Goal: Transaction & Acquisition: Purchase product/service

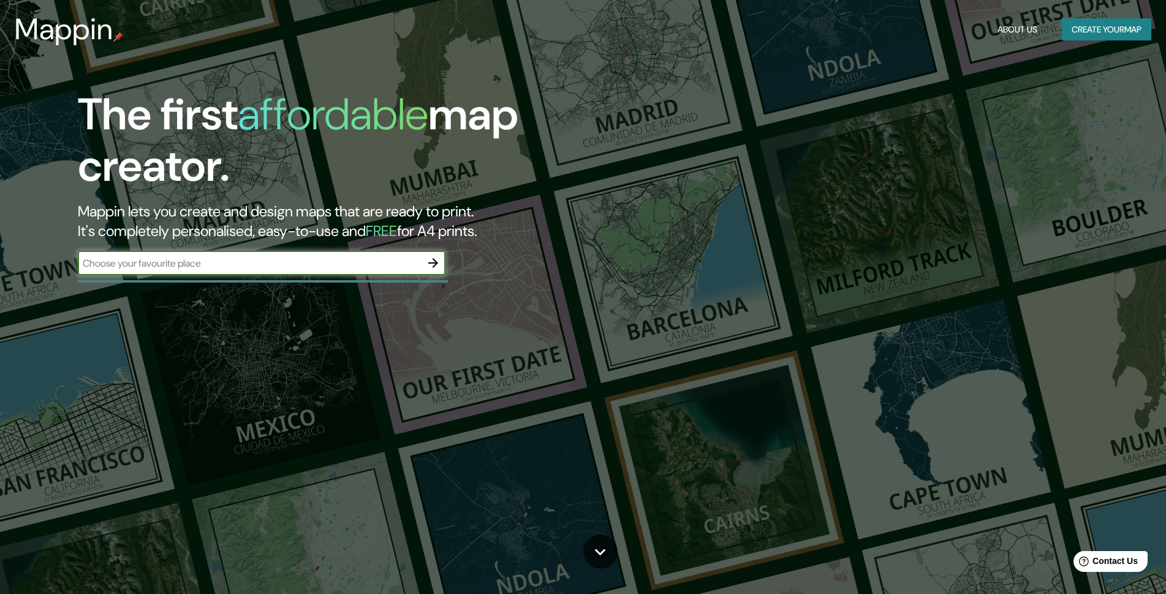
click at [254, 256] on input "text" at bounding box center [249, 263] width 343 height 14
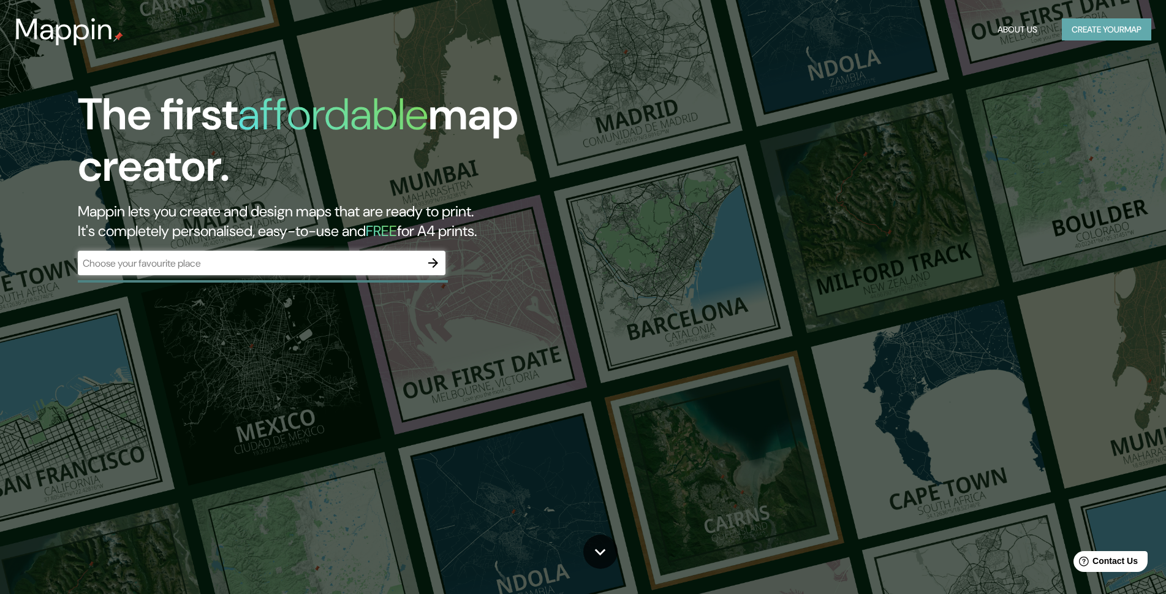
click at [1117, 32] on button "Create your map" at bounding box center [1106, 29] width 89 height 23
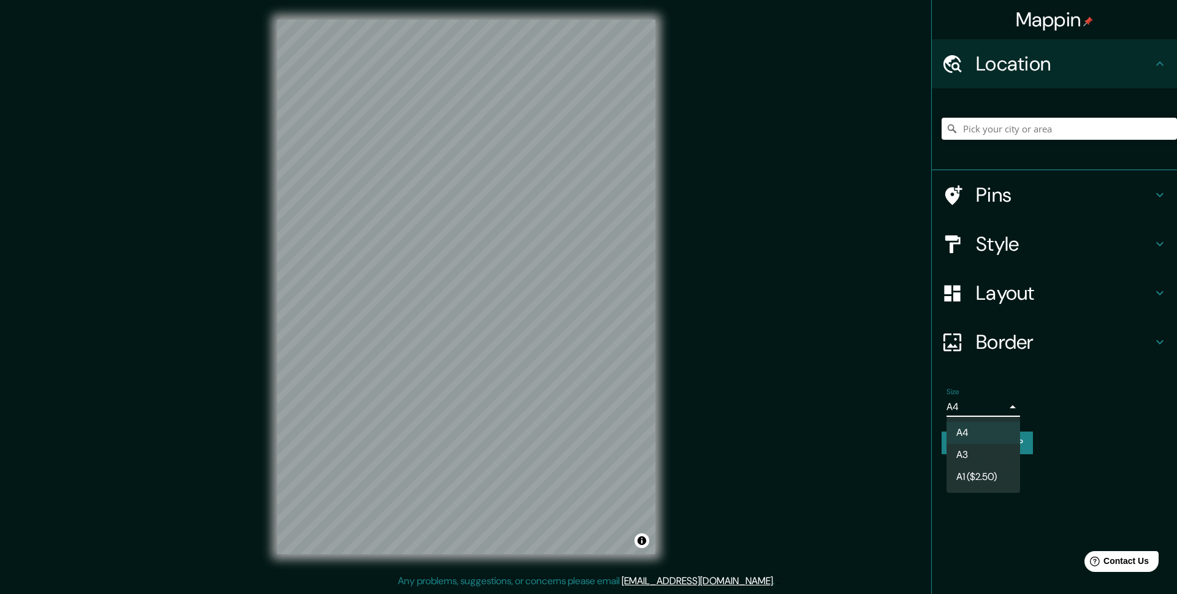
click at [1008, 411] on body "Mappin Location Pins Style Layout Border Choose a border. Hint : you can make l…" at bounding box center [588, 297] width 1177 height 594
click at [1008, 411] on div at bounding box center [588, 297] width 1177 height 594
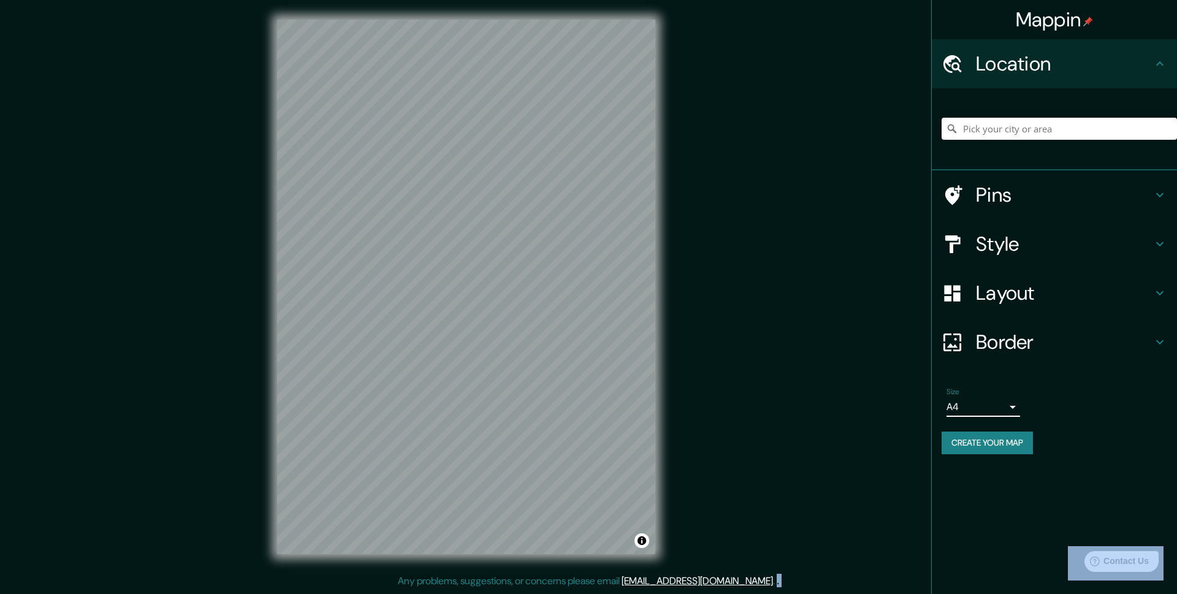
click at [1008, 411] on body "Mappin Location Pins Style Layout Border Choose a border. Hint : you can make l…" at bounding box center [588, 297] width 1177 height 594
click at [1049, 401] on div at bounding box center [588, 297] width 1177 height 594
click at [995, 401] on body "Mappin Location Pins Style Layout Border Choose a border. Hint : you can make l…" at bounding box center [588, 297] width 1177 height 594
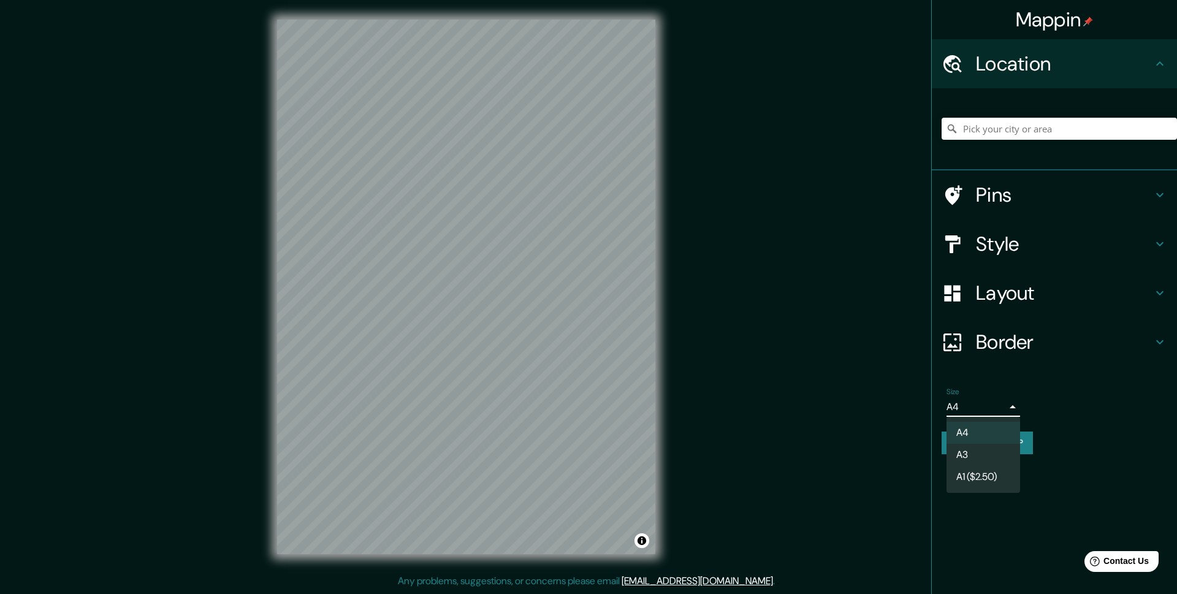
click at [1058, 387] on div at bounding box center [588, 297] width 1177 height 594
click at [1013, 414] on body "Mappin Location Pins Style Layout Border Choose a border. Hint : you can make l…" at bounding box center [588, 297] width 1177 height 594
click at [1011, 410] on div at bounding box center [588, 297] width 1177 height 594
click at [1122, 248] on h4 "Style" at bounding box center [1064, 244] width 177 height 25
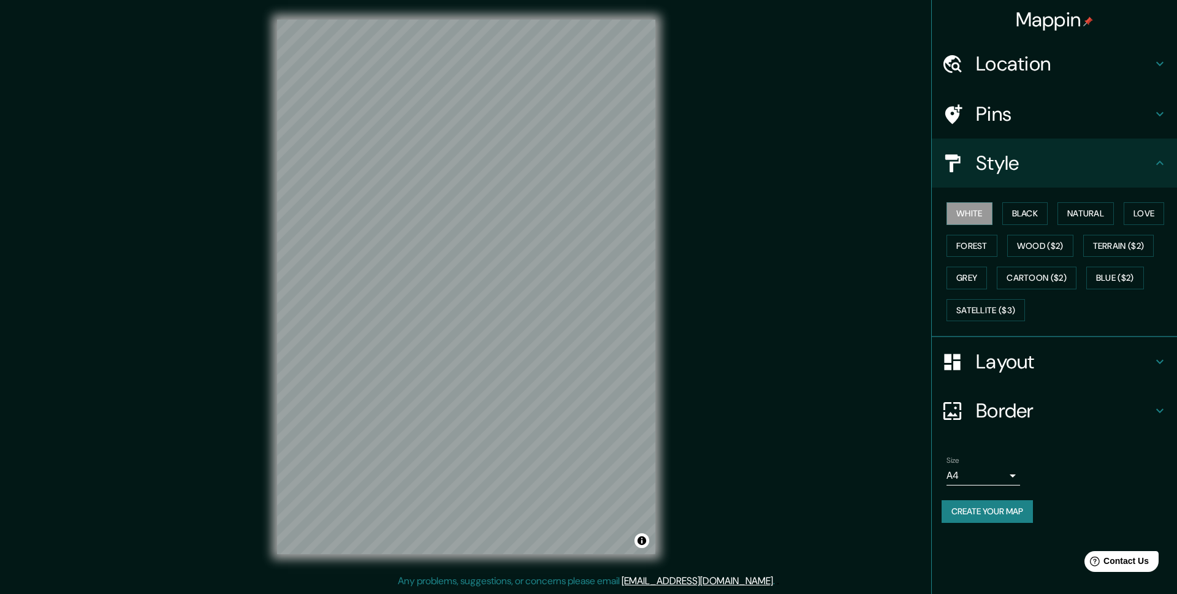
click at [1107, 173] on h4 "Style" at bounding box center [1064, 163] width 177 height 25
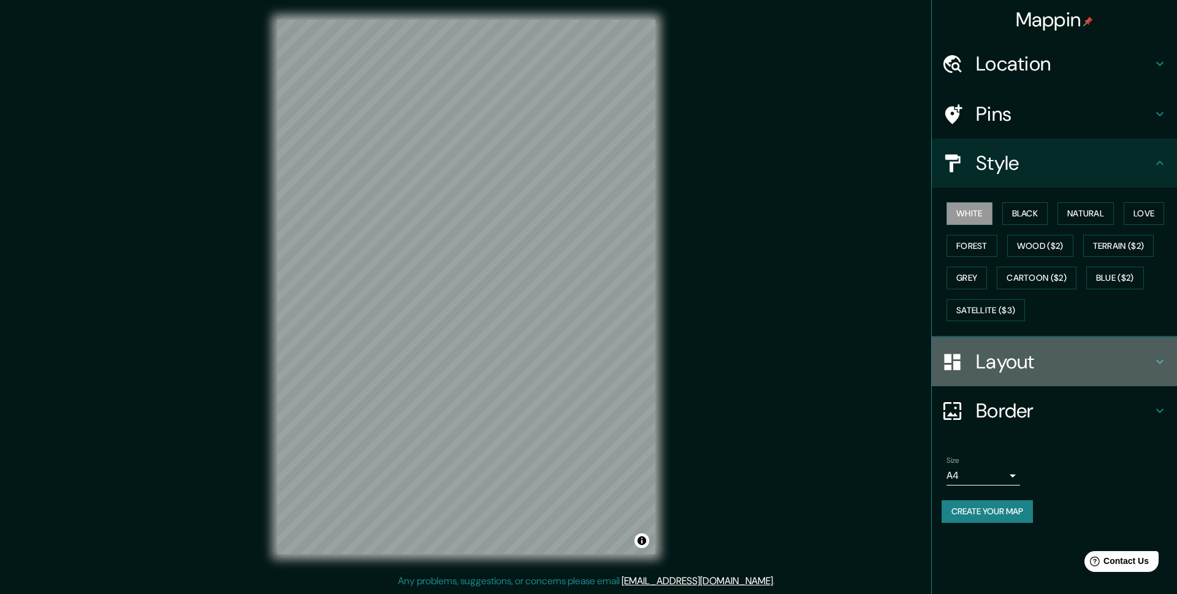
click at [1045, 360] on h4 "Layout" at bounding box center [1064, 361] width 177 height 25
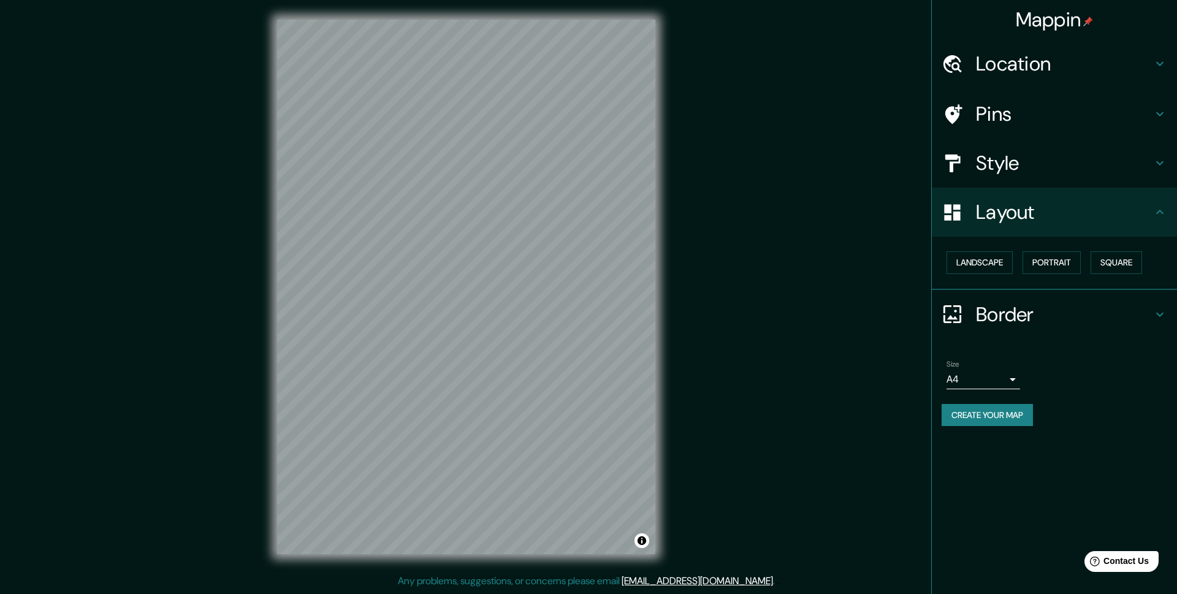
click at [1044, 303] on h4 "Border" at bounding box center [1064, 314] width 177 height 25
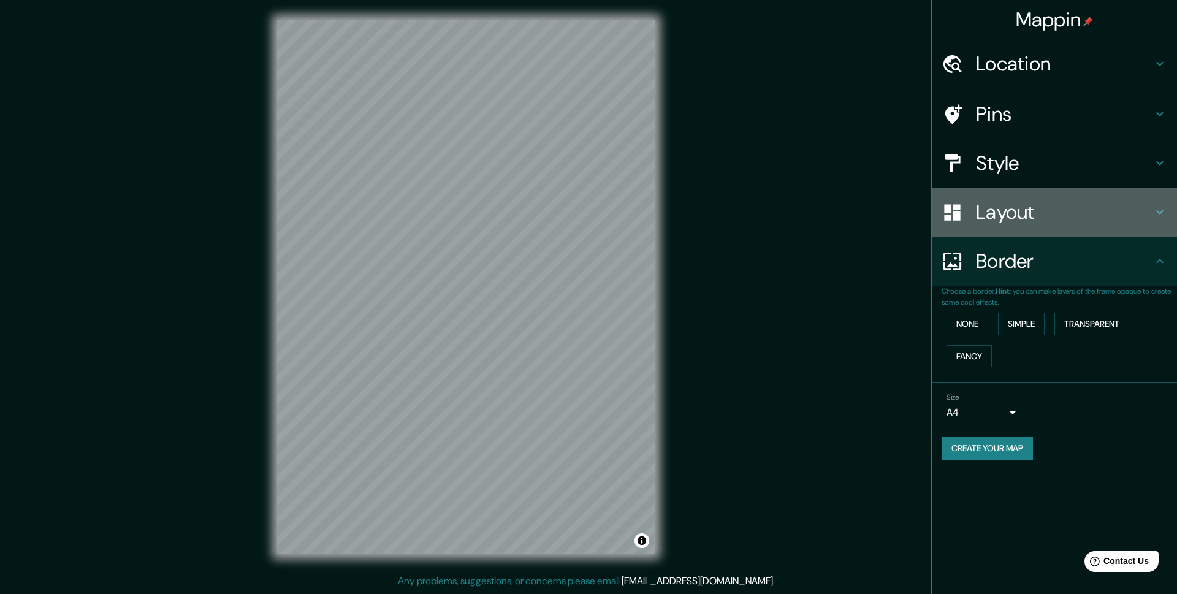
click at [1029, 226] on div "Layout" at bounding box center [1054, 212] width 245 height 49
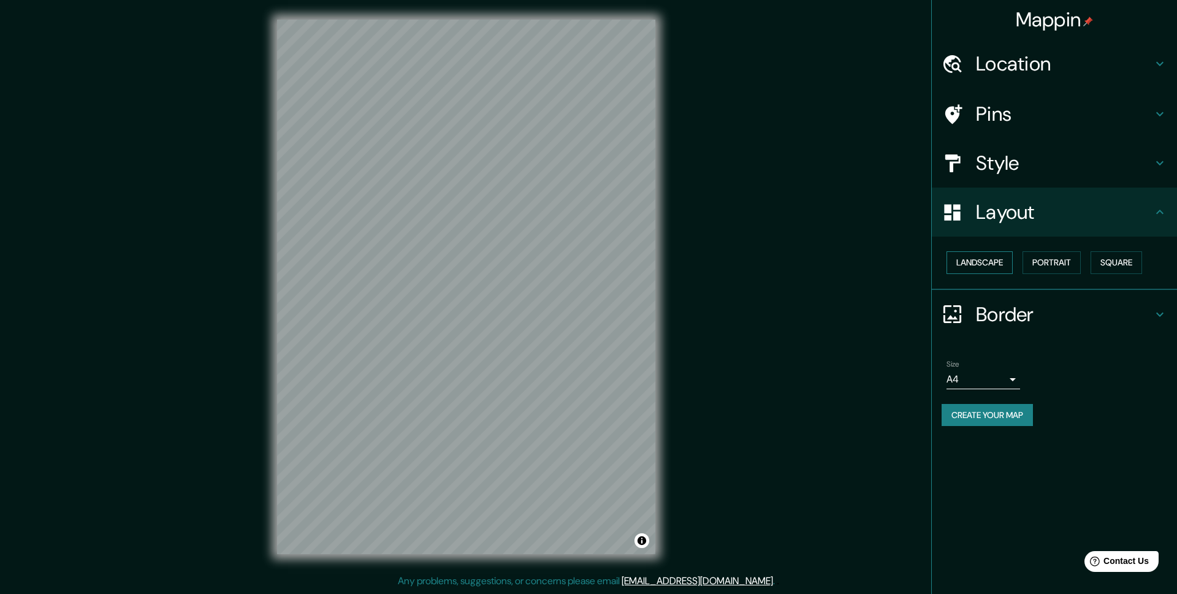
click at [996, 269] on button "Landscape" at bounding box center [979, 262] width 66 height 23
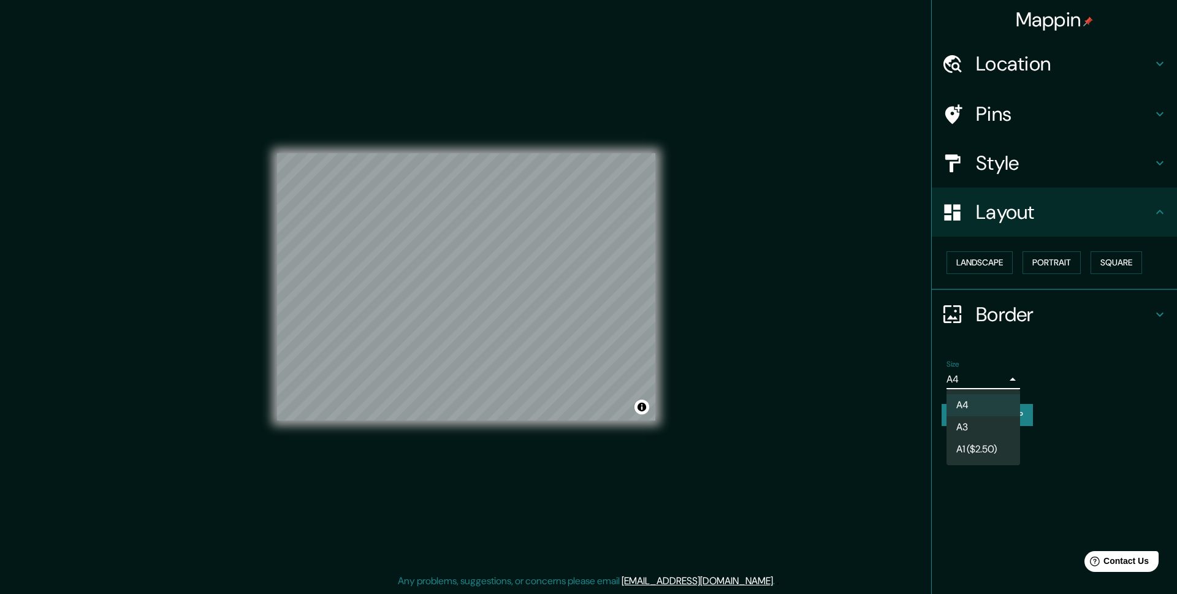
click at [996, 378] on body "Mappin Location Pins Style Layout Landscape Portrait Square Border Choose a bor…" at bounding box center [588, 297] width 1177 height 594
click at [986, 424] on li "A3" at bounding box center [983, 427] width 74 height 22
type input "a4"
click at [1013, 416] on button "Create your map" at bounding box center [986, 415] width 91 height 23
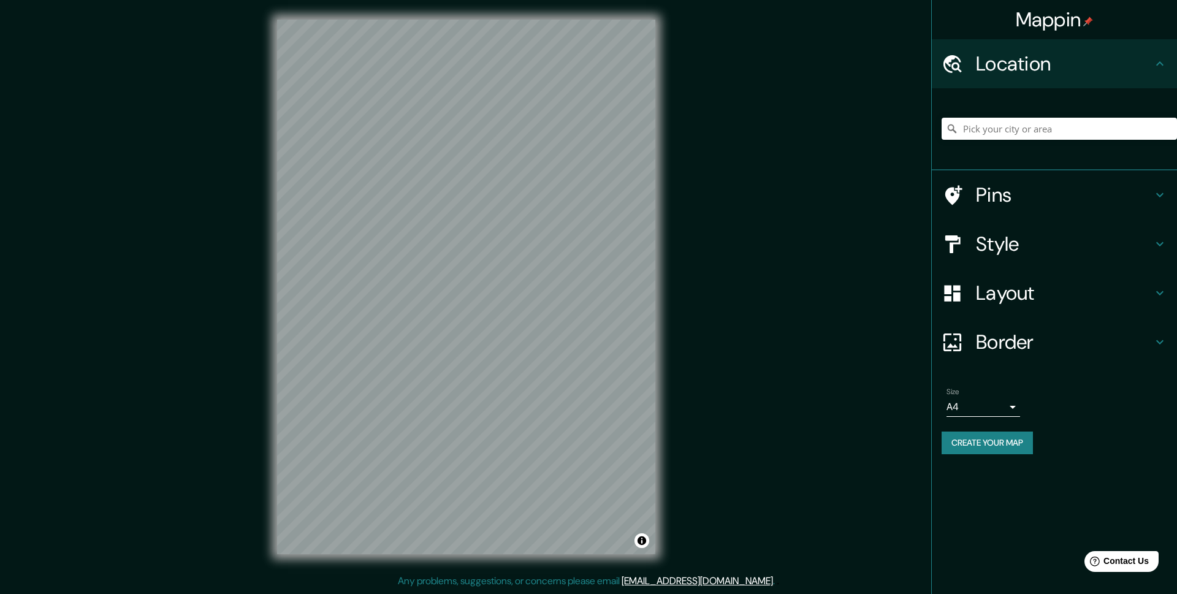
click at [998, 409] on body "Mappin Location Pins Style Layout Border Choose a border. Hint : you can make l…" at bounding box center [588, 297] width 1177 height 594
click at [983, 447] on li "A3" at bounding box center [983, 455] width 74 height 22
click at [1045, 300] on h4 "Layout" at bounding box center [1064, 293] width 177 height 25
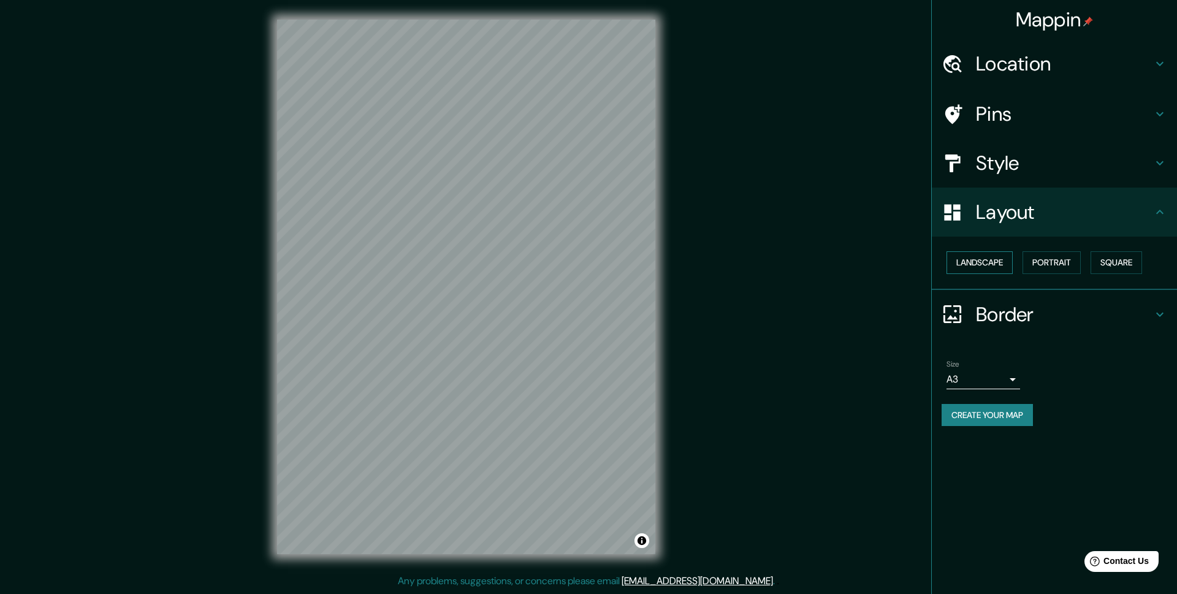
click at [996, 265] on button "Landscape" at bounding box center [979, 262] width 66 height 23
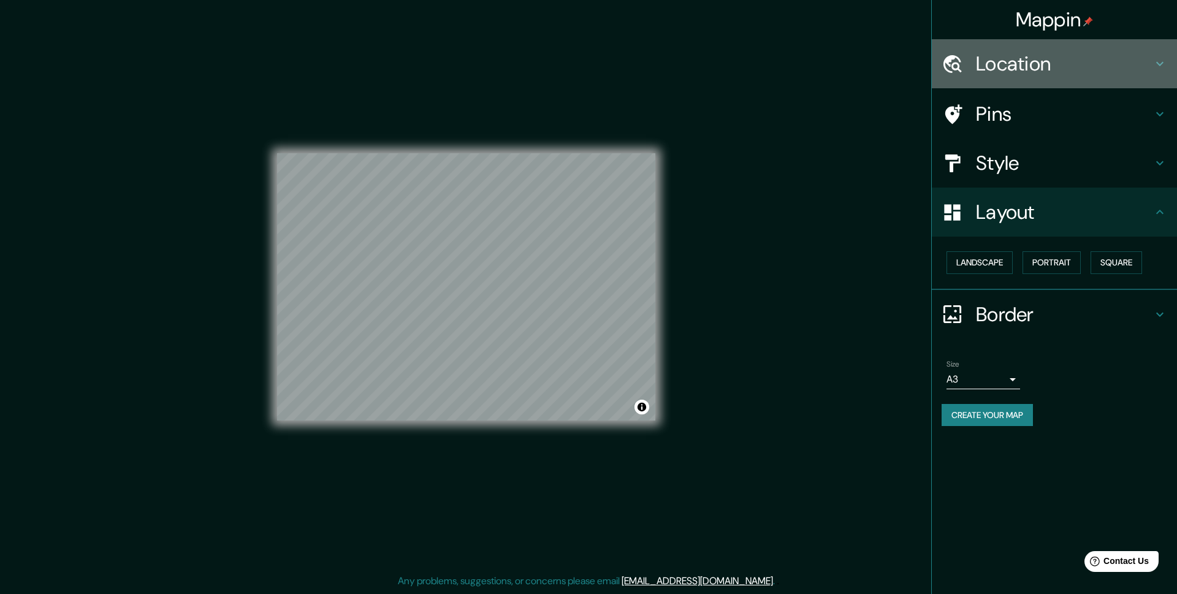
click at [1016, 76] on h4 "Location" at bounding box center [1064, 63] width 177 height 25
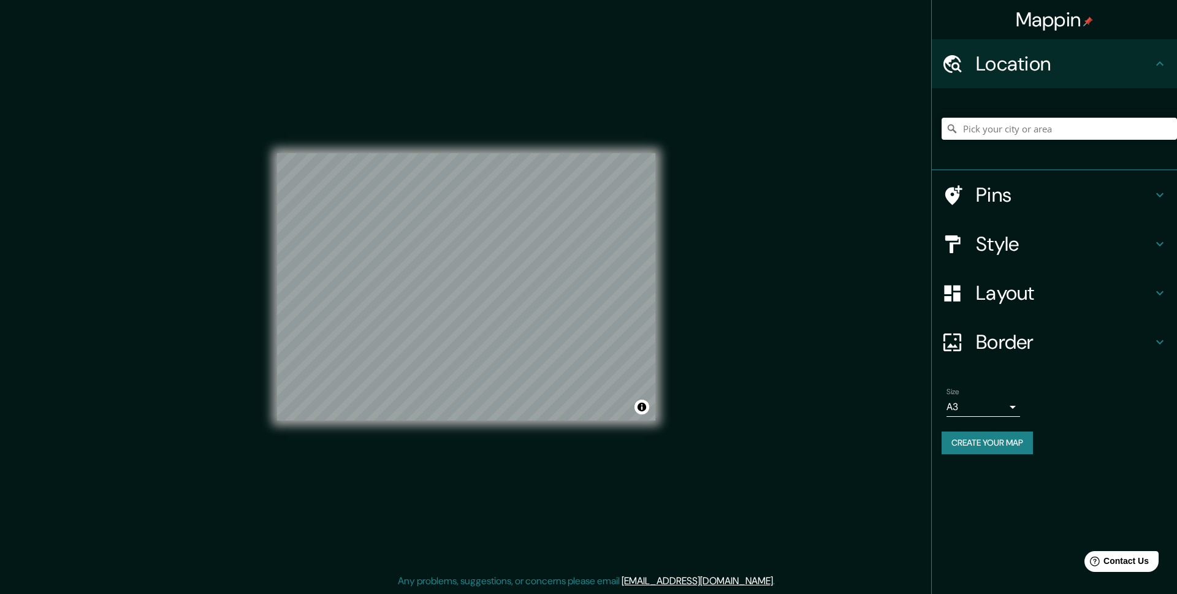
drag, startPoint x: 1022, startPoint y: 112, endPoint x: 1019, endPoint y: 126, distance: 14.6
click at [1019, 123] on div at bounding box center [1058, 128] width 235 height 61
click at [1017, 128] on input "Pick your city or area" at bounding box center [1058, 129] width 235 height 22
drag, startPoint x: 1065, startPoint y: 130, endPoint x: 824, endPoint y: 127, distance: 240.3
click at [824, 127] on div "Mappin Location jiron los nevados Pins Style Layout Border Choose a border. Hin…" at bounding box center [588, 296] width 1177 height 593
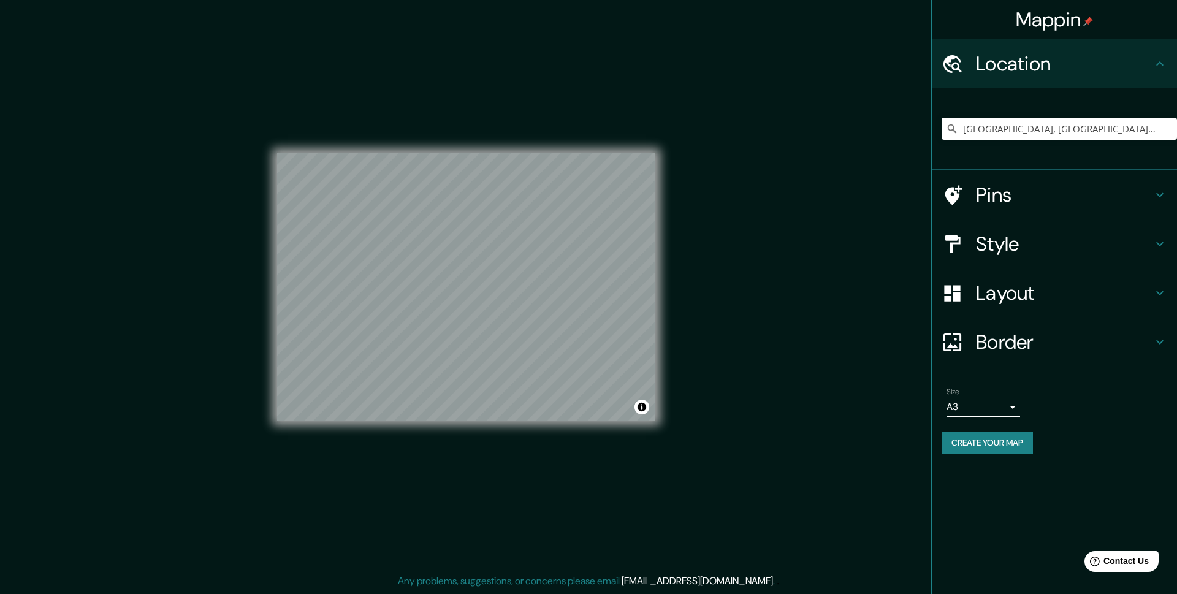
click at [995, 238] on h4 "Style" at bounding box center [1064, 244] width 177 height 25
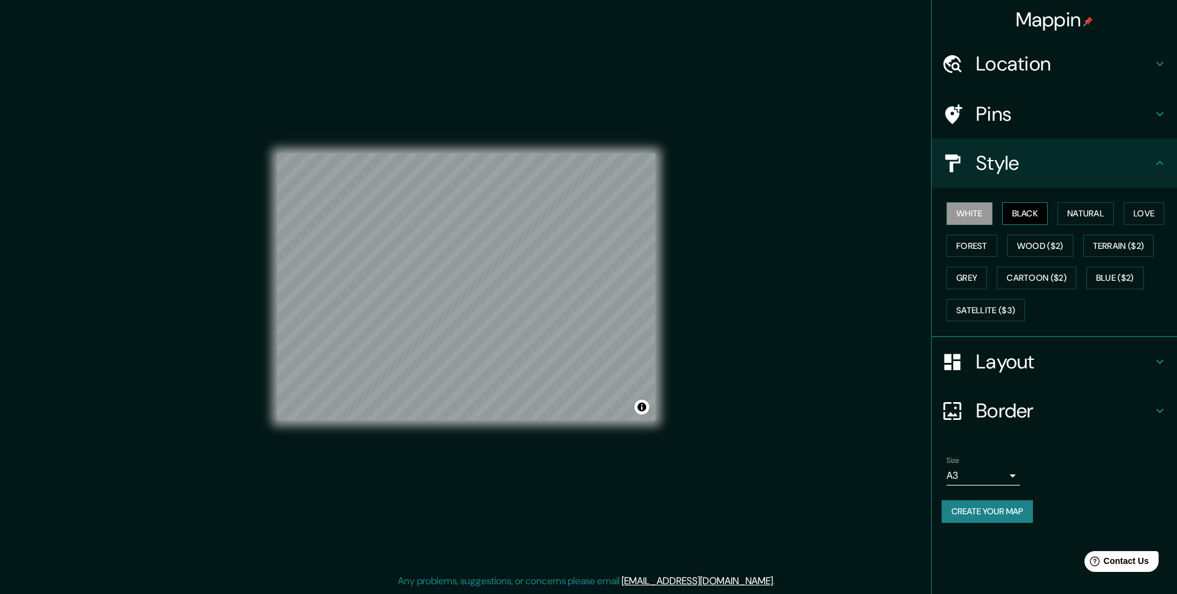
click at [1043, 221] on button "Black" at bounding box center [1025, 213] width 46 height 23
click at [1076, 214] on button "Natural" at bounding box center [1085, 213] width 56 height 23
click at [1118, 210] on div "White Black Natural Love Forest Wood ($2) Terrain ($2) Grey Cartoon ($2) Blue (…" at bounding box center [1058, 261] width 235 height 129
click at [1129, 210] on button "Love" at bounding box center [1143, 213] width 40 height 23
click at [989, 241] on button "Forest" at bounding box center [971, 246] width 51 height 23
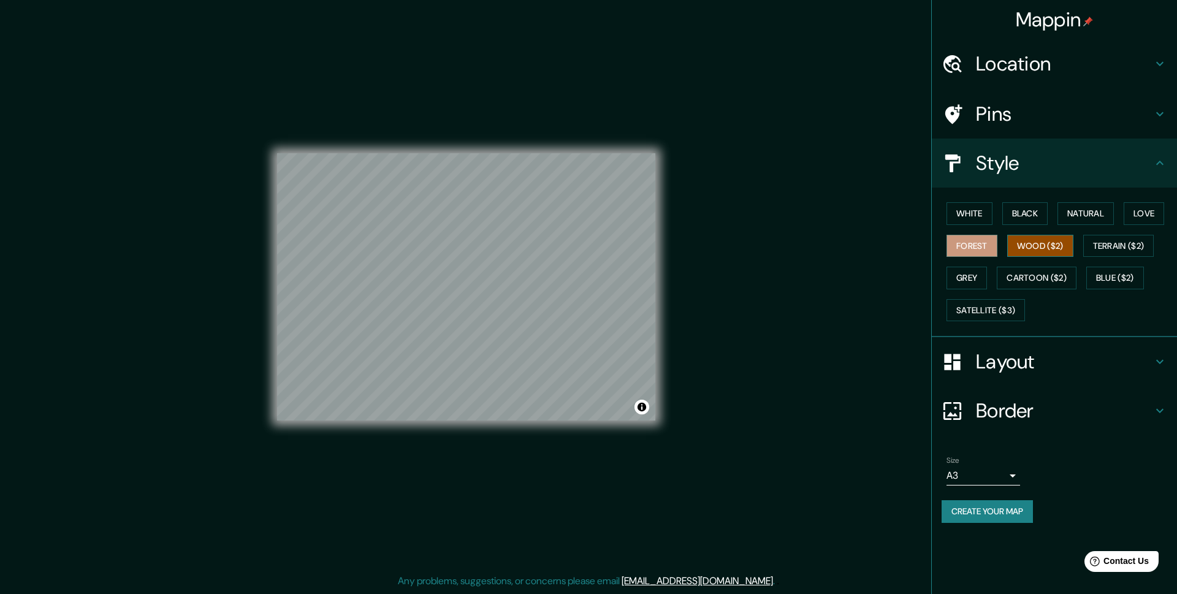
click at [1041, 251] on button "Wood ($2)" at bounding box center [1040, 246] width 66 height 23
click at [1109, 254] on button "Terrain ($2)" at bounding box center [1118, 246] width 71 height 23
click at [975, 268] on button "Grey" at bounding box center [966, 278] width 40 height 23
click at [970, 294] on div "White Black Natural Love Forest Wood ($2) Terrain ($2) Grey Cartoon ($2) Blue (…" at bounding box center [1058, 261] width 235 height 129
click at [991, 207] on button "White" at bounding box center [969, 213] width 46 height 23
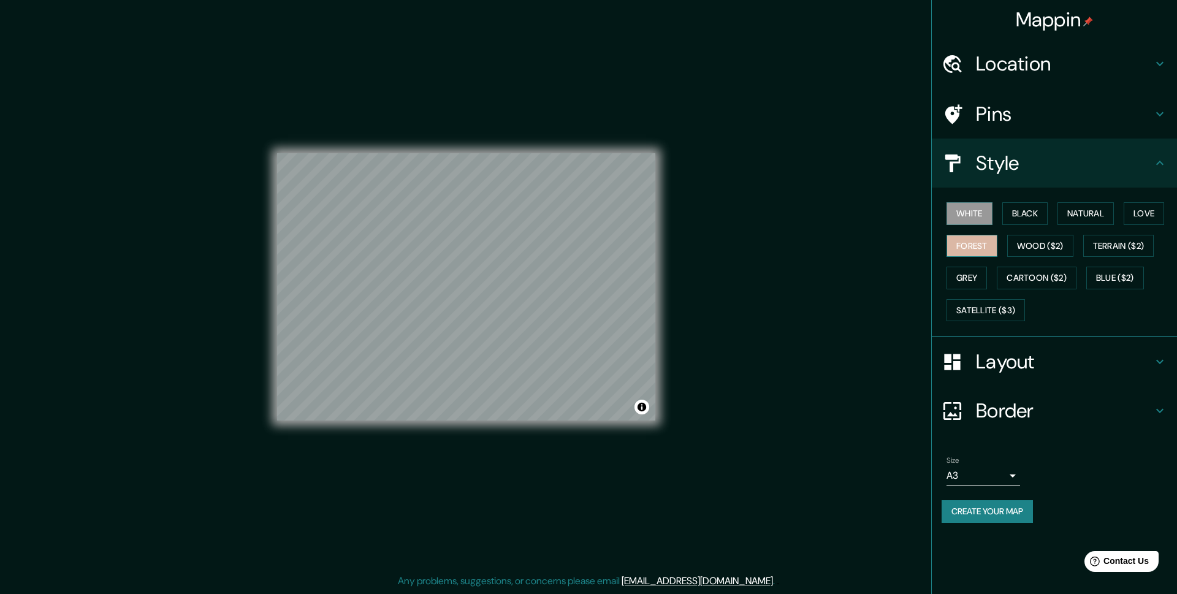
click at [971, 241] on button "Forest" at bounding box center [971, 246] width 51 height 23
click at [1079, 219] on button "Natural" at bounding box center [1085, 213] width 56 height 23
click at [1036, 69] on h4 "Location" at bounding box center [1064, 63] width 177 height 25
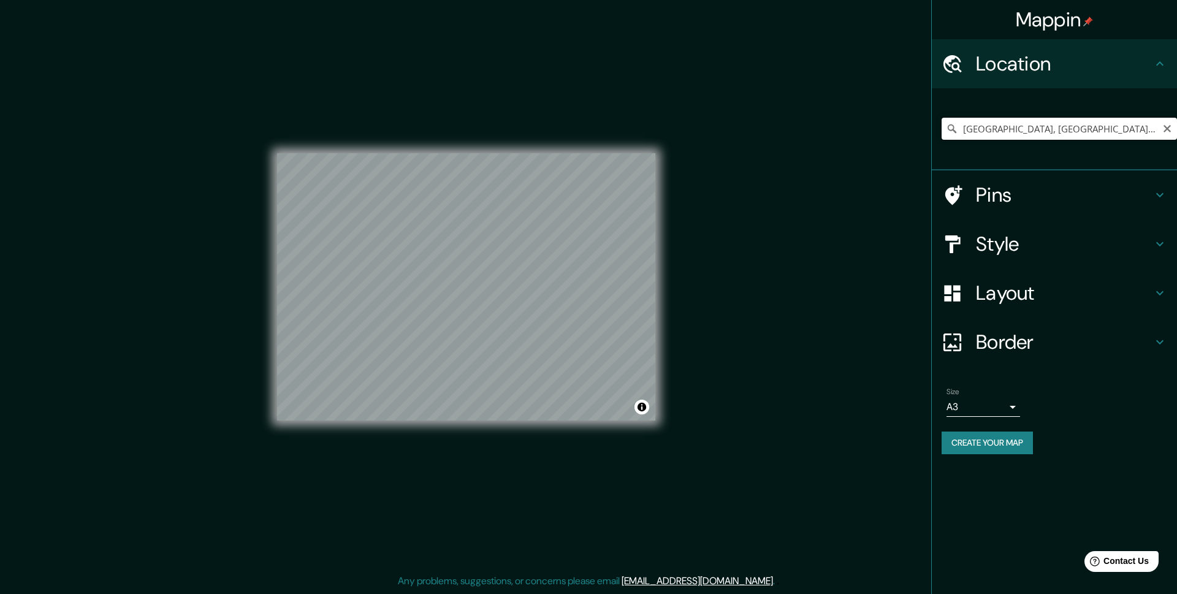
click at [1016, 125] on input "Avenida Paseo de la República, Lima, Provincia de Lima, Perú" at bounding box center [1058, 129] width 235 height 22
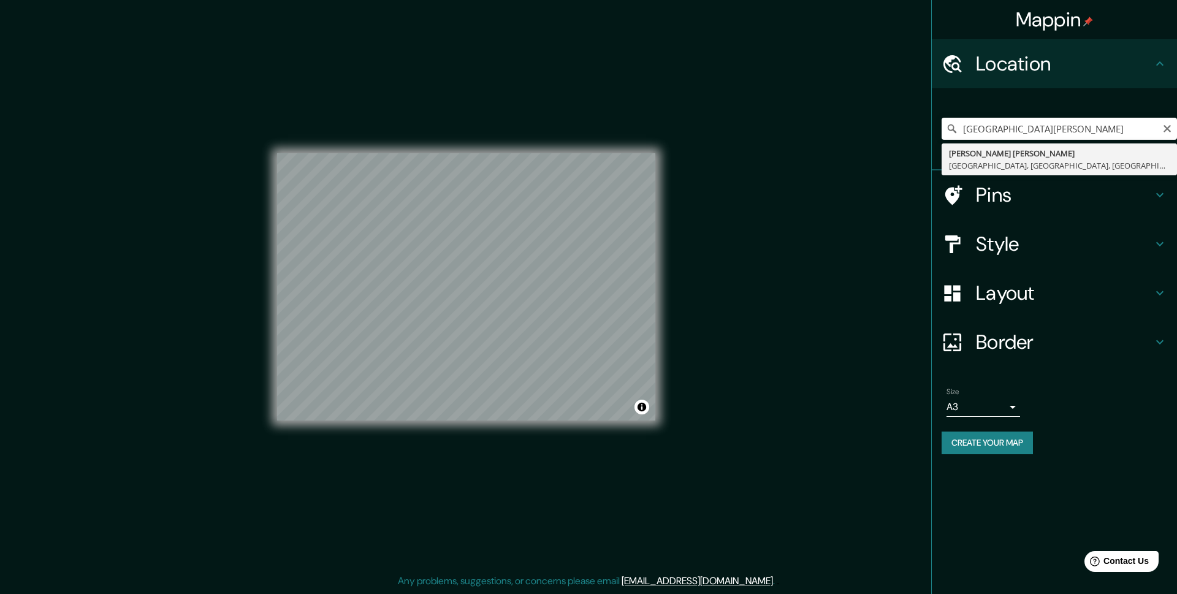
type input "Jirón Juan Soto Bermeo, Lima, Provincia de Lima, Perú"
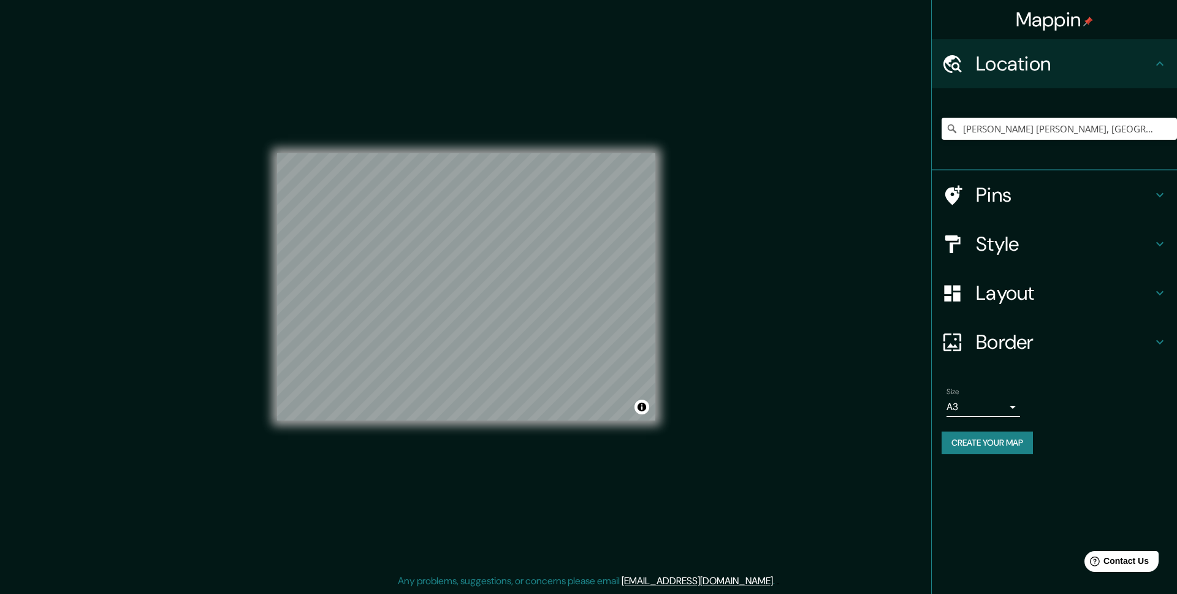
click at [1015, 196] on h4 "Pins" at bounding box center [1064, 195] width 177 height 25
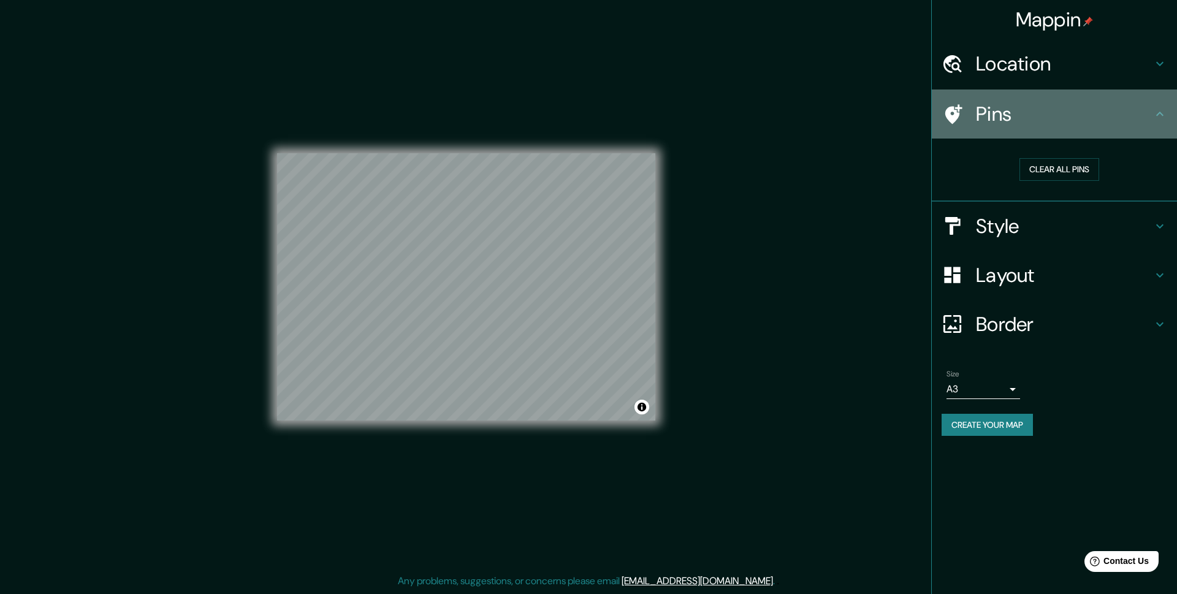
click at [1106, 127] on div "Pins" at bounding box center [1054, 113] width 245 height 49
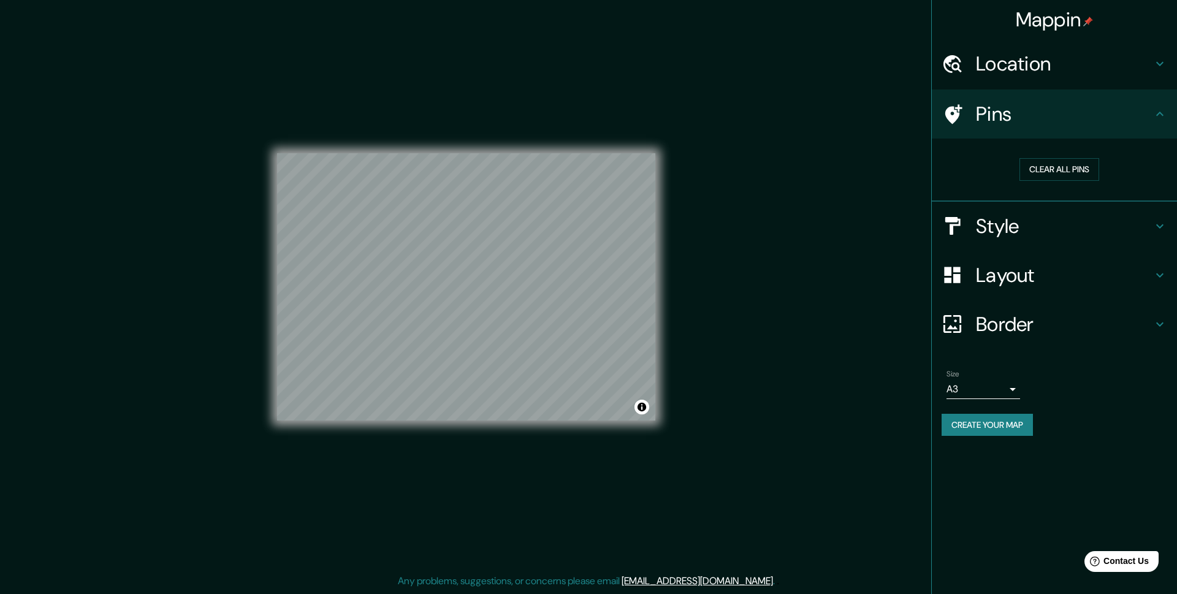
click at [1085, 79] on div "Location" at bounding box center [1054, 63] width 245 height 49
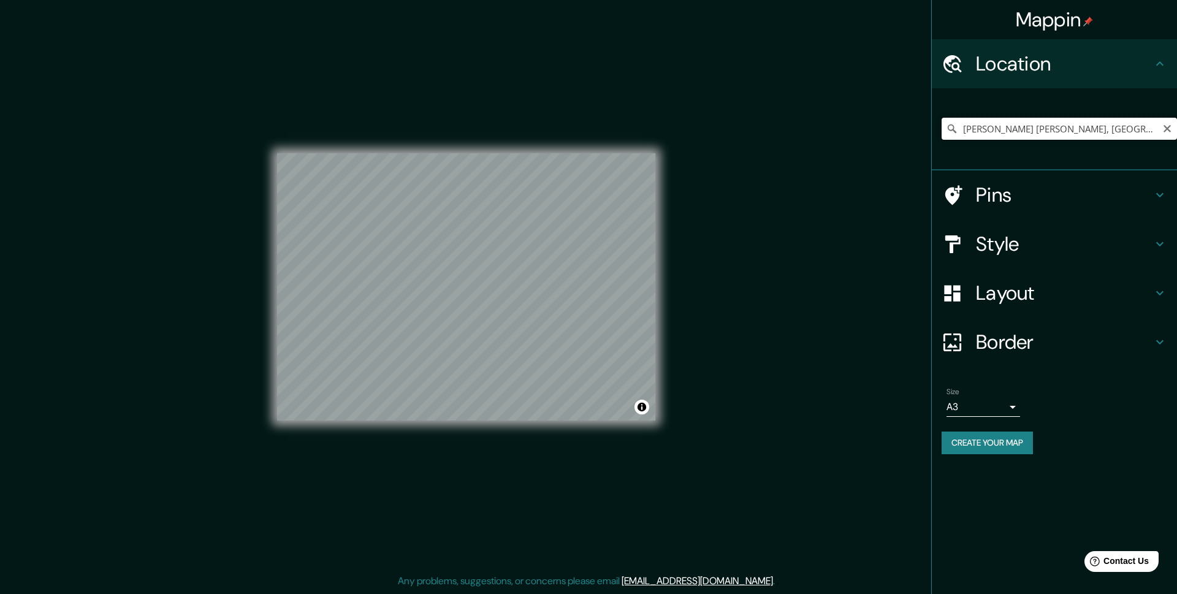
click at [1116, 133] on input "Jirón Juan Soto Bermeo, Lima, Provincia de Lima, Perú" at bounding box center [1058, 129] width 235 height 22
click at [962, 125] on input "Jirón Juan Soto Bermeo, Lima, Provincia de Lima, Perú" at bounding box center [1058, 129] width 235 height 22
